Goal: Use online tool/utility

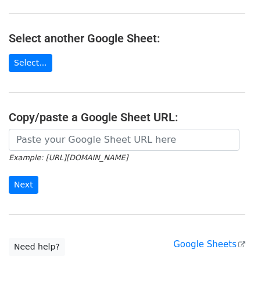
scroll to position [152, 0]
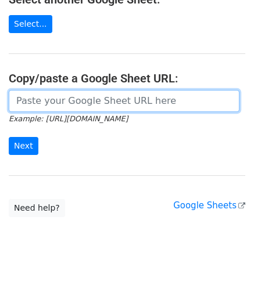
click at [43, 91] on input "url" at bounding box center [124, 101] width 230 height 22
paste input "[URL][DOMAIN_NAME]"
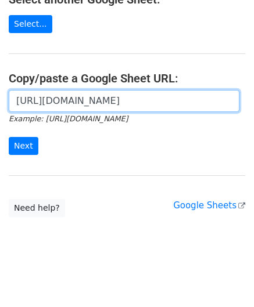
scroll to position [0, 247]
type input "[URL][DOMAIN_NAME]"
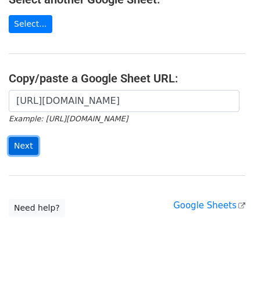
click at [27, 146] on input "Next" at bounding box center [24, 146] width 30 height 18
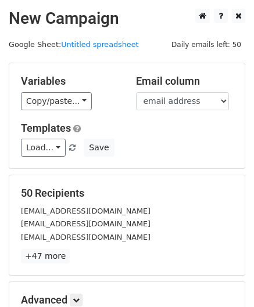
scroll to position [142, 0]
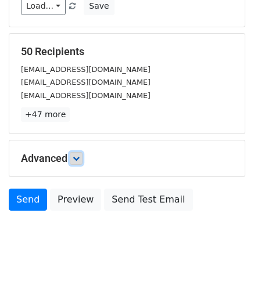
click at [80, 159] on icon at bounding box center [76, 158] width 7 height 7
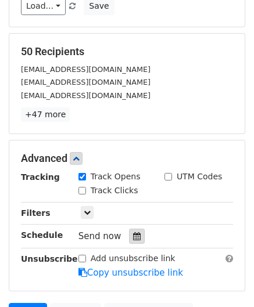
click at [131, 229] on div at bounding box center [137, 236] width 16 height 15
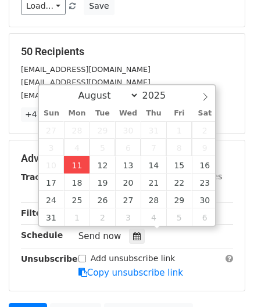
type input "2025-08-11 12:00"
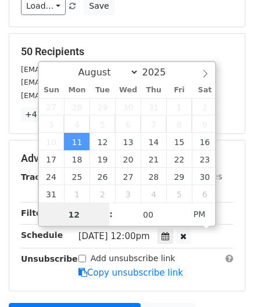
paste input "Hour"
type input "2"
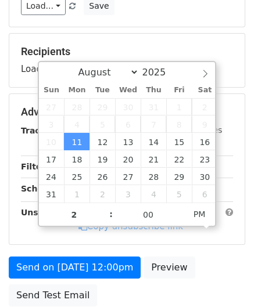
type input "2025-08-11 14:00"
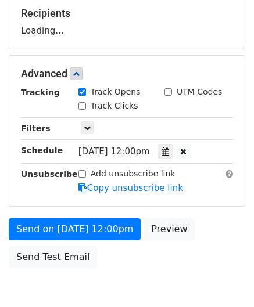
scroll to position [188, 0]
